Goal: Task Accomplishment & Management: Complete application form

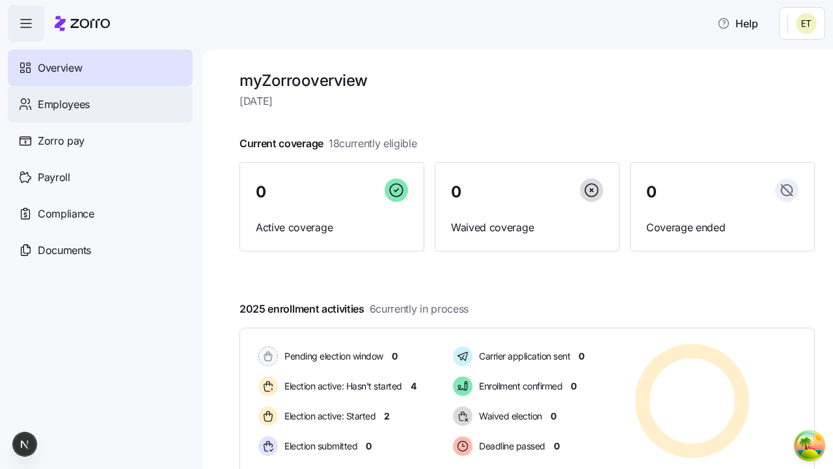
click at [63, 104] on span "Employees" at bounding box center [64, 104] width 52 height 16
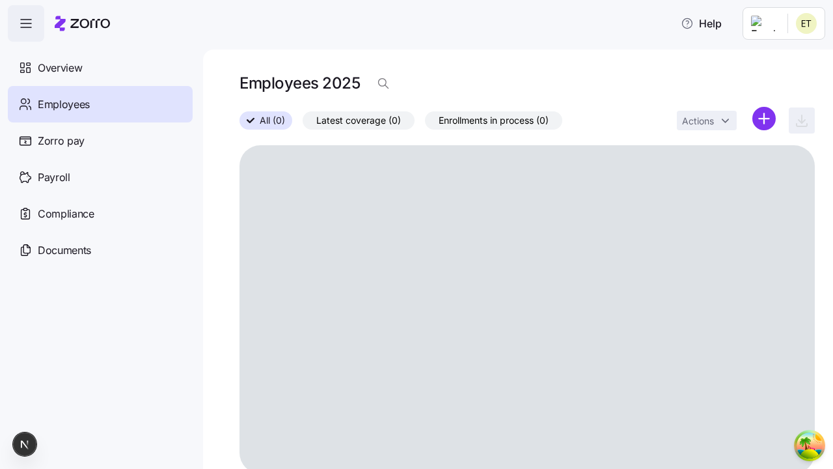
click at [764, 118] on html "Help Overview Employees Zorro pay Payroll Compliance Documents Employees 2025 A…" at bounding box center [416, 230] width 833 height 461
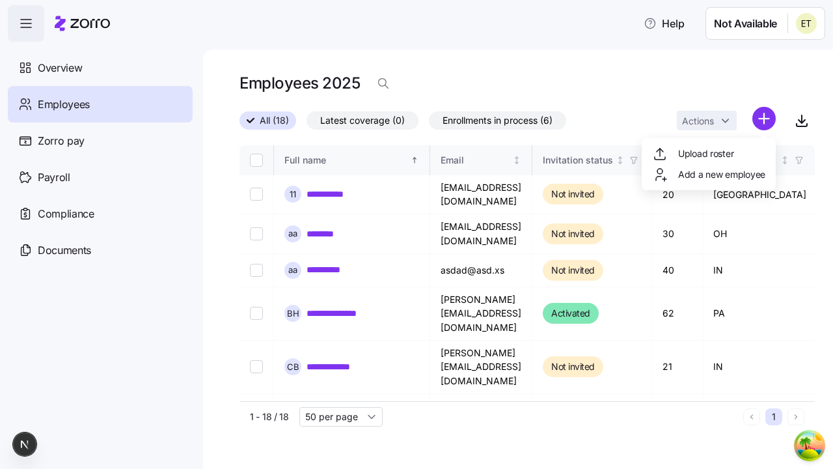
click at [708, 174] on span "Add a new employee" at bounding box center [721, 174] width 87 height 13
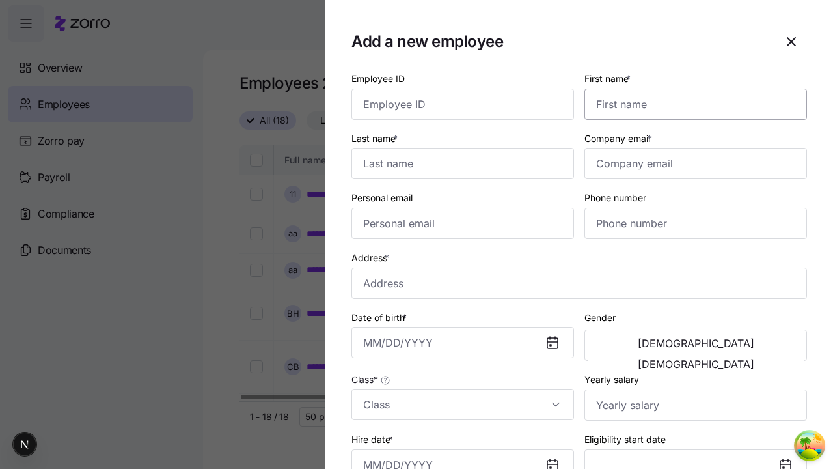
click at [691, 89] on input "First name *" at bounding box center [696, 104] width 223 height 31
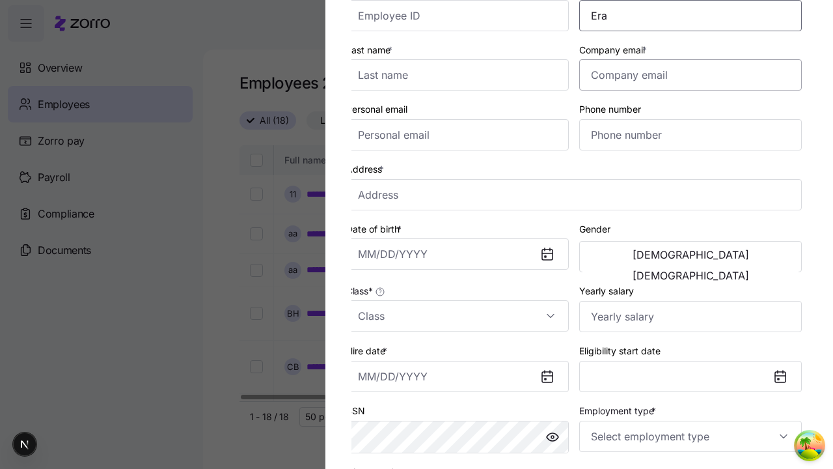
type input "Era"
click at [463, 75] on input "Last name *" at bounding box center [457, 74] width 223 height 31
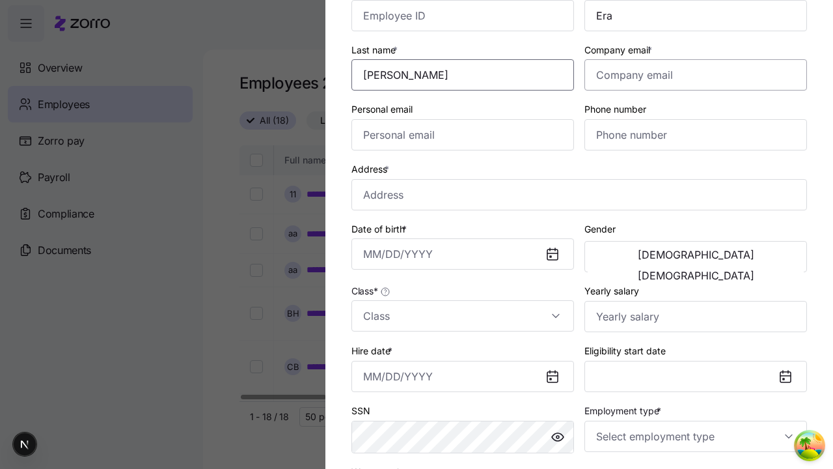
type input "[PERSON_NAME]"
click at [696, 75] on input "Company email *" at bounding box center [696, 74] width 223 height 31
type input "[PERSON_NAME][EMAIL_ADDRESS][DOMAIN_NAME]"
click at [463, 135] on input "Personal email" at bounding box center [463, 134] width 223 height 31
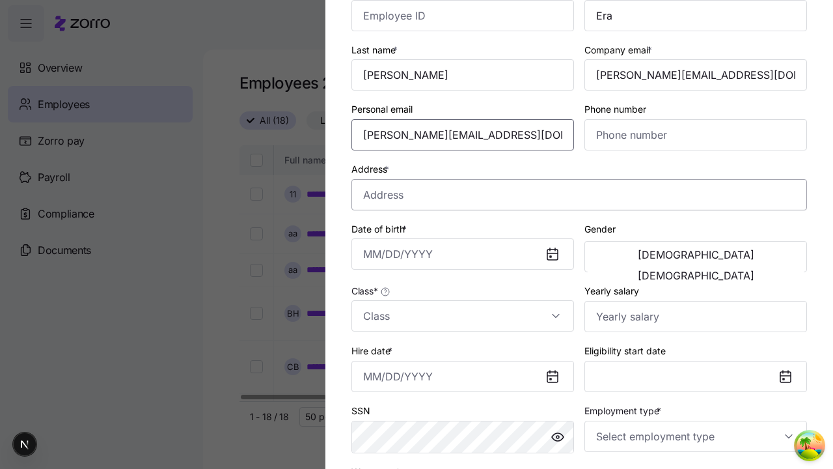
type input "[PERSON_NAME][EMAIL_ADDRESS][DOMAIN_NAME]"
click at [579, 194] on input "Address *" at bounding box center [580, 194] width 456 height 31
click at [463, 254] on input "Date of birth *" at bounding box center [463, 253] width 223 height 31
type input "[GEOGRAPHIC_DATA][US_STATE], [GEOGRAPHIC_DATA], [GEOGRAPHIC_DATA]"
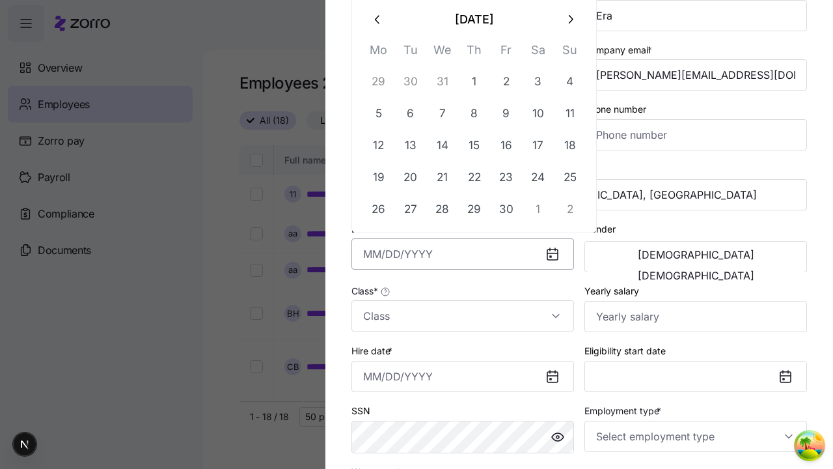
click at [378, 208] on button "26" at bounding box center [378, 208] width 31 height 31
type input "[DATE]"
click at [642, 256] on span "[DEMOGRAPHIC_DATA]" at bounding box center [696, 254] width 117 height 10
click at [463, 316] on input "Class *" at bounding box center [463, 315] width 223 height 31
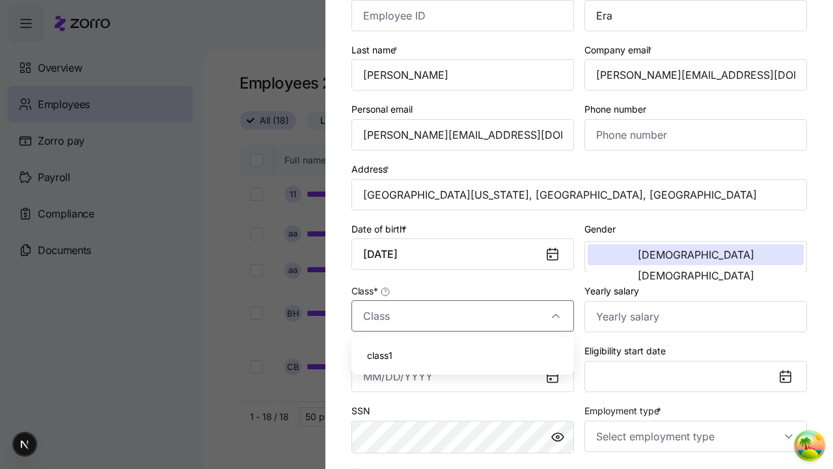
click at [463, 355] on div "class1" at bounding box center [463, 355] width 212 height 27
type input "class1"
click at [463, 376] on input "Hire date *" at bounding box center [463, 376] width 223 height 31
type input "[DATE]"
click at [696, 436] on input "Employment type *" at bounding box center [696, 436] width 223 height 31
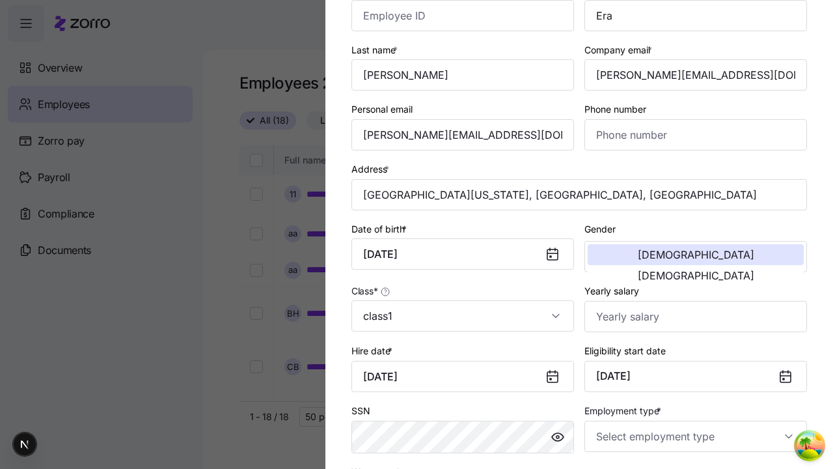
click at [0, 0] on div "Full Time" at bounding box center [0, 0] width 0 height 0
type input "Full Time"
click at [463, 355] on div "Salary" at bounding box center [463, 354] width 212 height 27
type input "Salary"
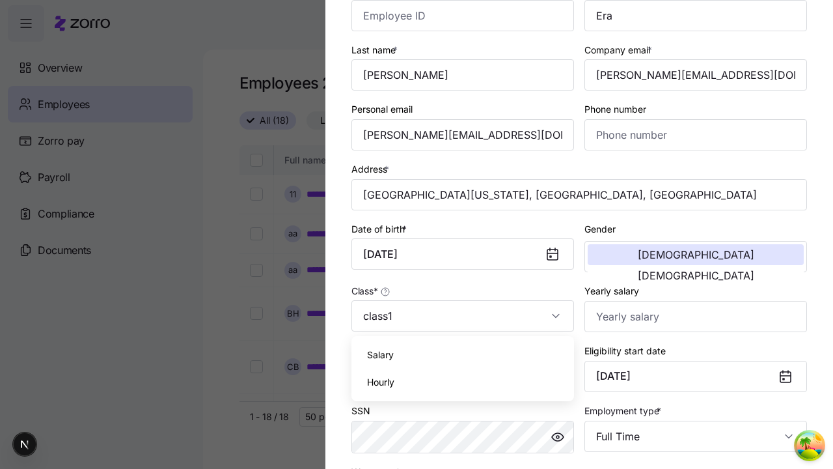
scroll to position [265, 0]
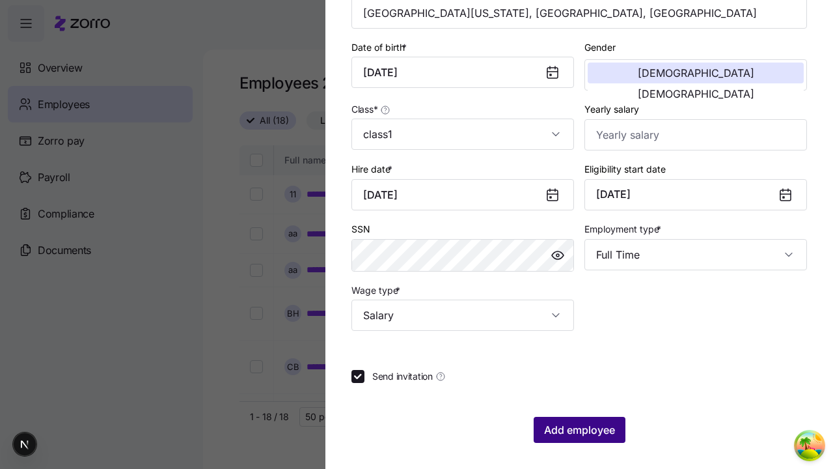
click at [579, 430] on span "Add employee" at bounding box center [579, 430] width 71 height 16
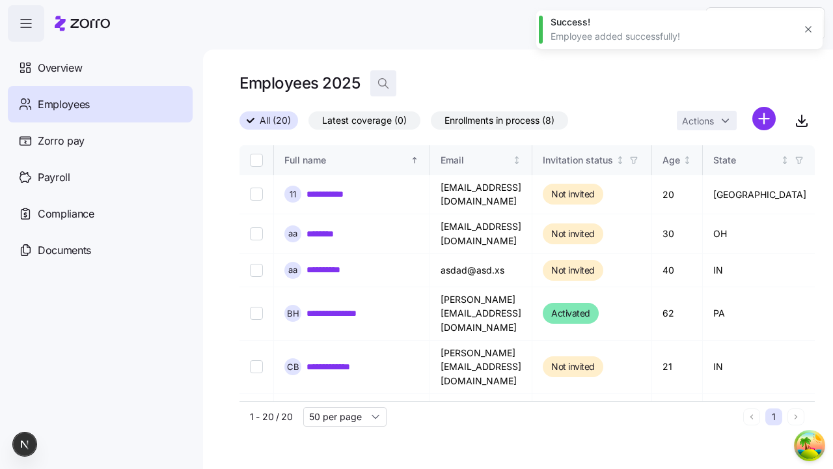
click at [383, 83] on icon "button" at bounding box center [383, 83] width 13 height 13
click at [500, 83] on input at bounding box center [500, 83] width 260 height 21
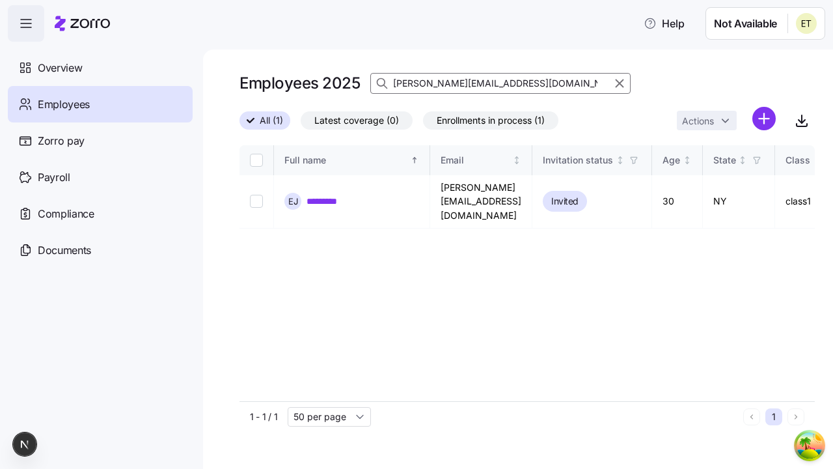
type input "[PERSON_NAME][EMAIL_ADDRESS][DOMAIN_NAME]"
click at [327, 195] on link "*********" at bounding box center [328, 201] width 43 height 13
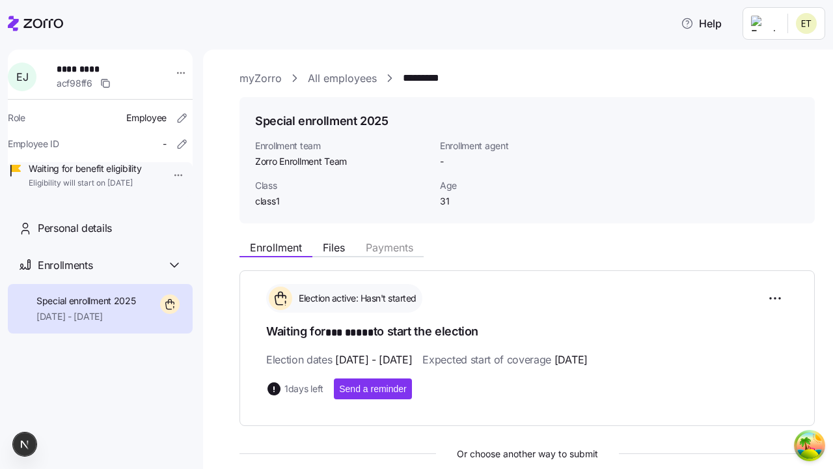
click at [168, 175] on html "Help [PERSON_NAME] ********* acf98ff6 Role Employee Employee ID - Waiting for b…" at bounding box center [416, 230] width 833 height 461
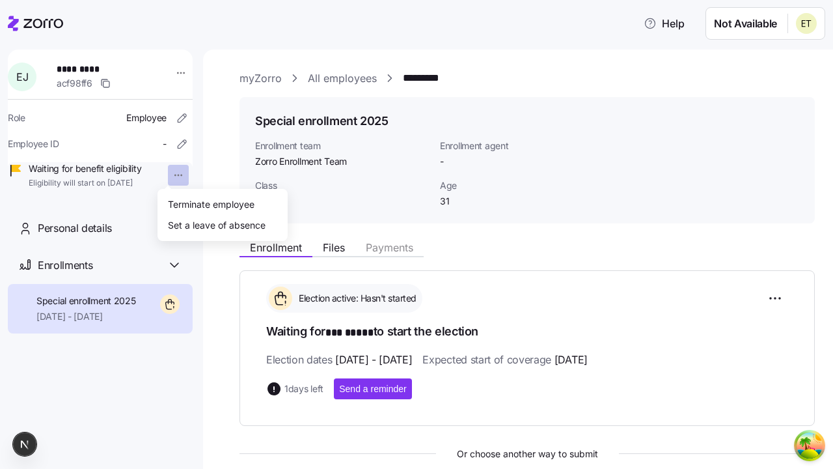
click at [223, 204] on div "Terminate employee" at bounding box center [211, 204] width 87 height 14
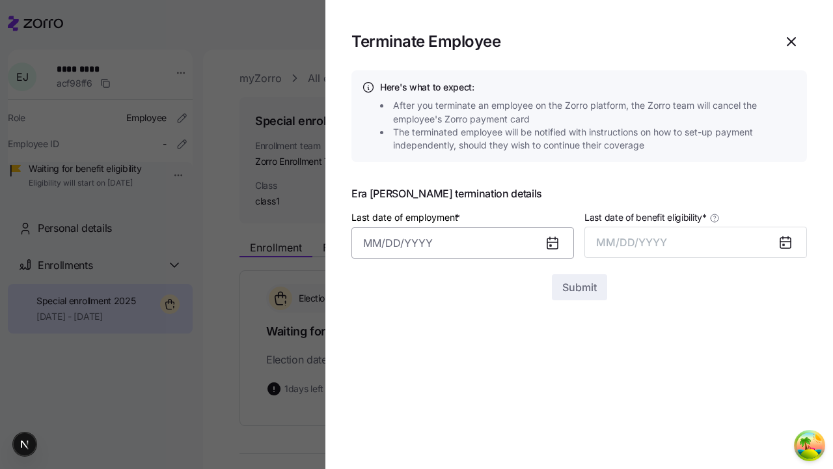
click at [463, 238] on input "Last date of employment *" at bounding box center [463, 242] width 223 height 31
click at [506, 128] on button "19" at bounding box center [506, 128] width 31 height 31
type input "[DATE]"
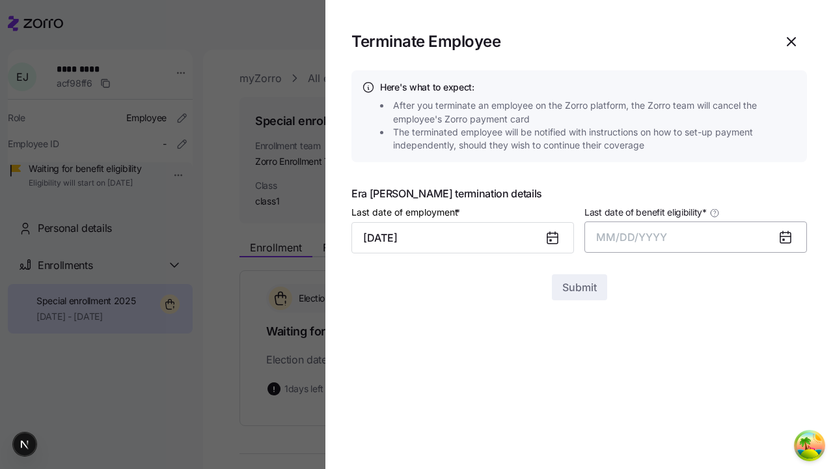
click at [696, 237] on button "MM/DD/YYYY" at bounding box center [696, 236] width 223 height 31
